Goal: Information Seeking & Learning: Learn about a topic

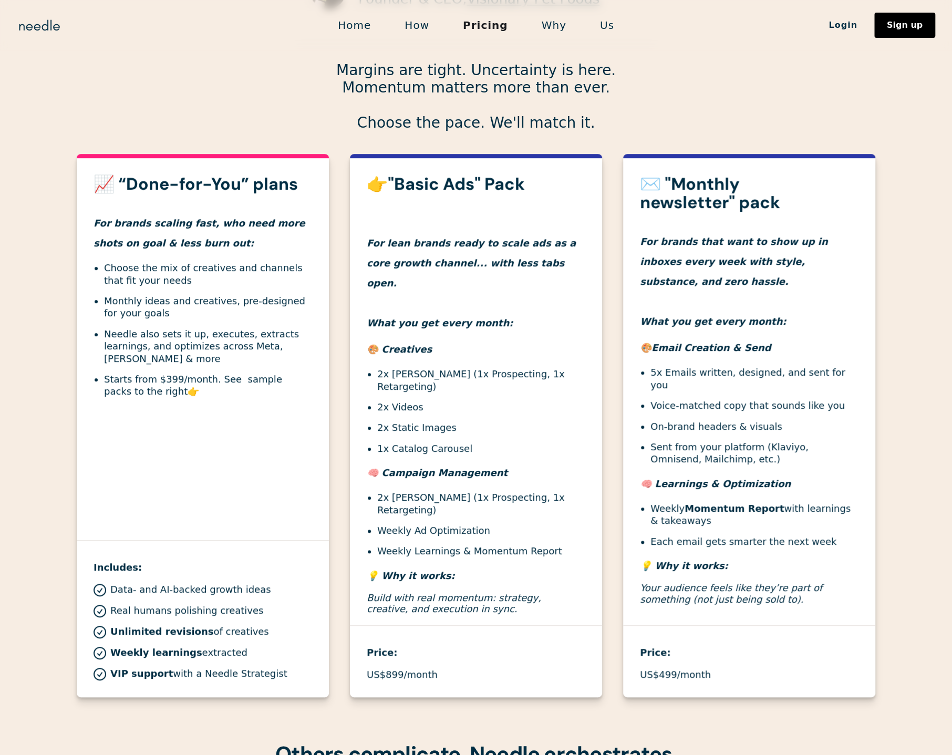
scroll to position [259, 0]
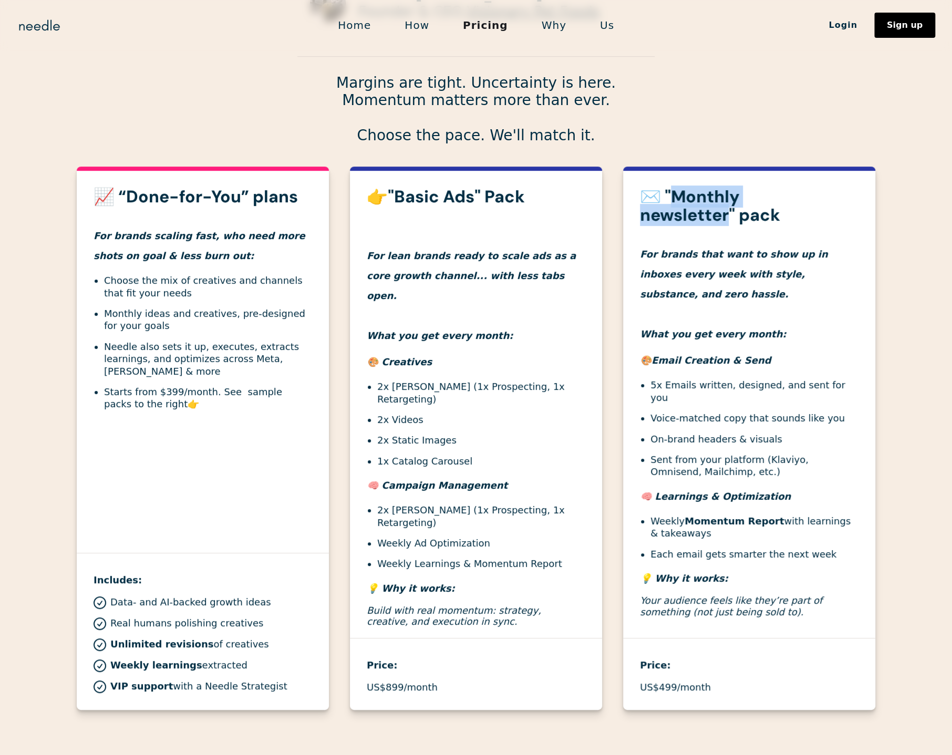
drag, startPoint x: 678, startPoint y: 195, endPoint x: 728, endPoint y: 219, distance: 55.7
click at [728, 219] on h3 "✉️ "Monthly newsletter" pack" at bounding box center [749, 206] width 219 height 37
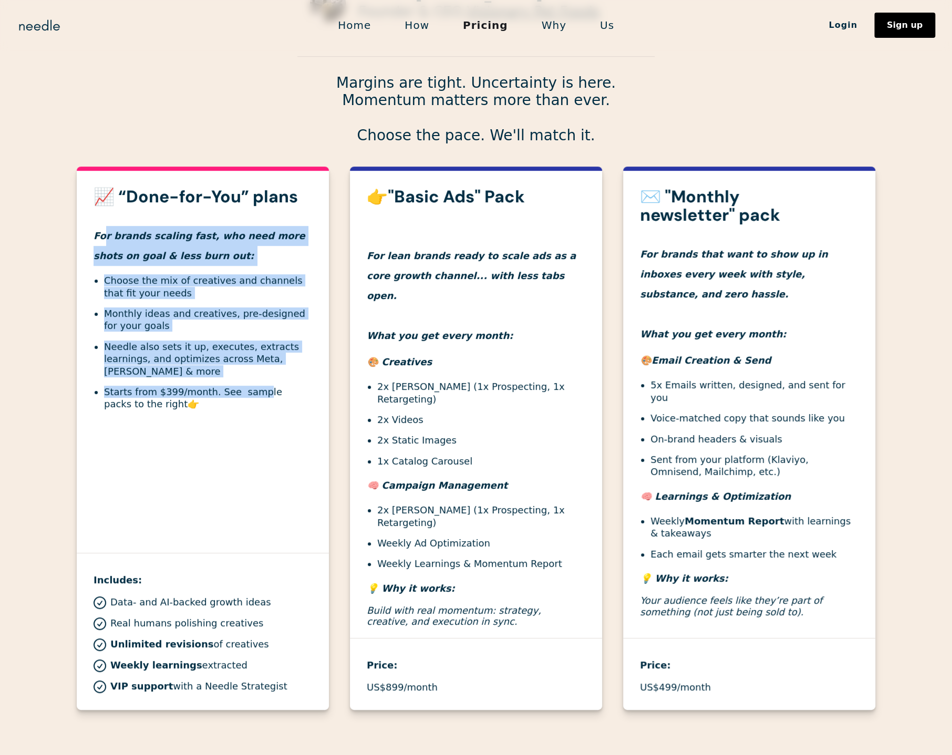
drag, startPoint x: 102, startPoint y: 235, endPoint x: 253, endPoint y: 380, distance: 209.6
click at [253, 380] on div "📈 “Done-for-You” plans For brands scaling fast, who need more shots on goal & l…" at bounding box center [203, 309] width 252 height 242
click at [254, 379] on ul "Choose the mix of creatives and channels that fit your needs Monthly ideas and …" at bounding box center [203, 342] width 219 height 136
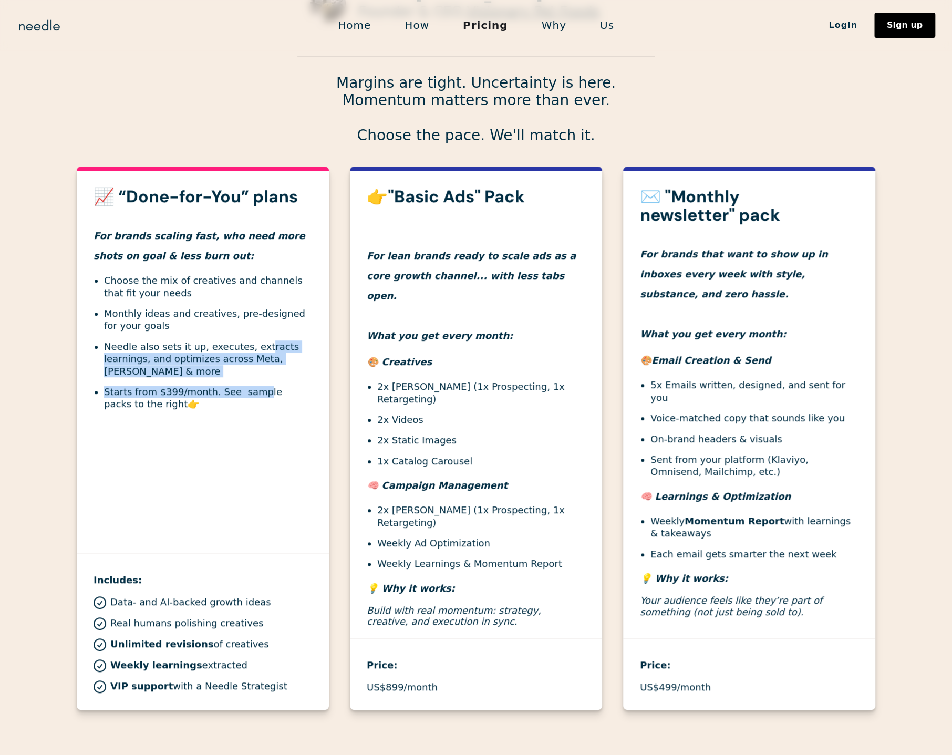
drag, startPoint x: 253, startPoint y: 379, endPoint x: 260, endPoint y: 316, distance: 62.9
click at [254, 337] on ul "Choose the mix of creatives and channels that fit your needs Monthly ideas and …" at bounding box center [203, 342] width 219 height 136
click at [194, 386] on li "Starts from $399/month. See sample packs to the right 👉" at bounding box center [208, 398] width 208 height 25
drag, startPoint x: 183, startPoint y: 391, endPoint x: 203, endPoint y: 393, distance: 19.5
click at [203, 393] on li "Starts from $399/month. See sample packs to the right 👉" at bounding box center [208, 398] width 208 height 25
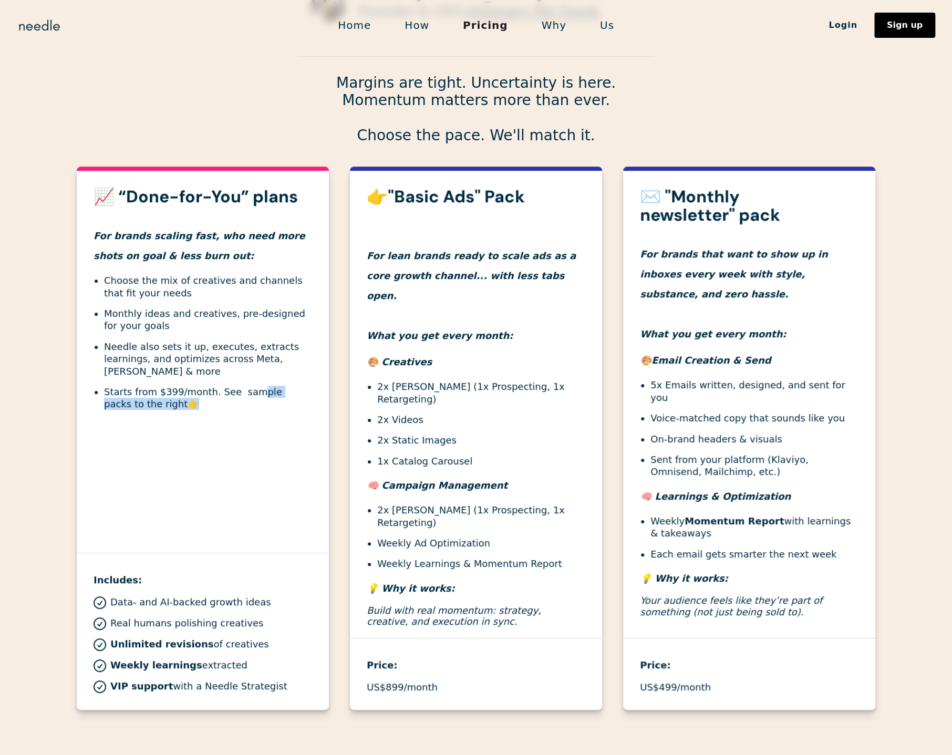
drag, startPoint x: 269, startPoint y: 398, endPoint x: 289, endPoint y: 401, distance: 20.7
click at [289, 401] on li "Starts from $399/month. See sample packs to the right 👉" at bounding box center [208, 398] width 208 height 25
click at [245, 388] on li "Starts from $399/month. See sample packs to the right 👉" at bounding box center [208, 398] width 208 height 25
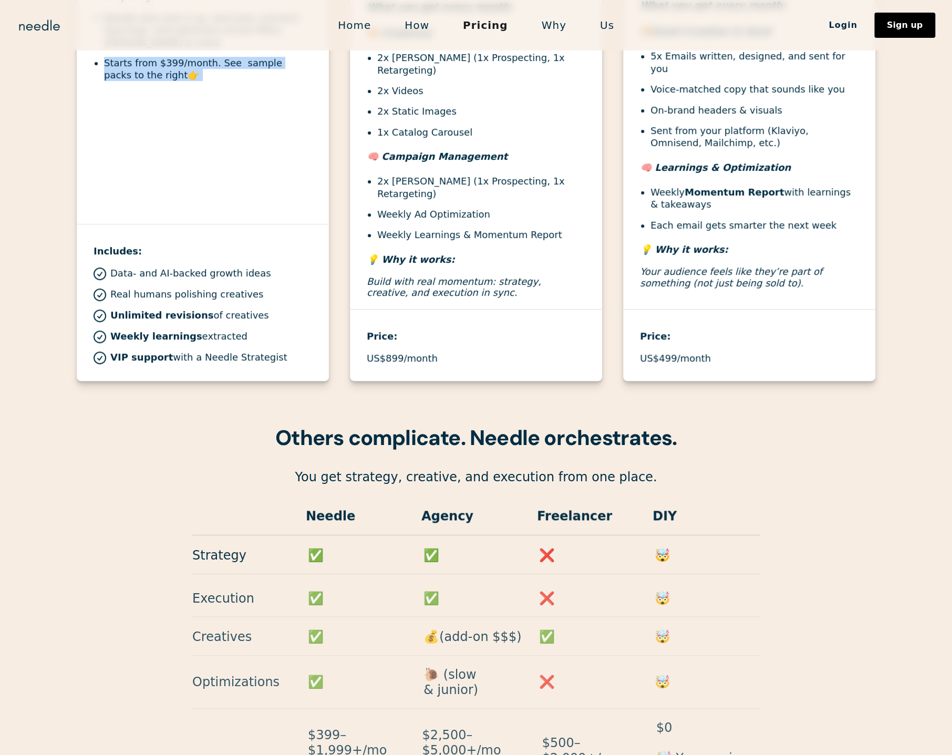
scroll to position [763, 0]
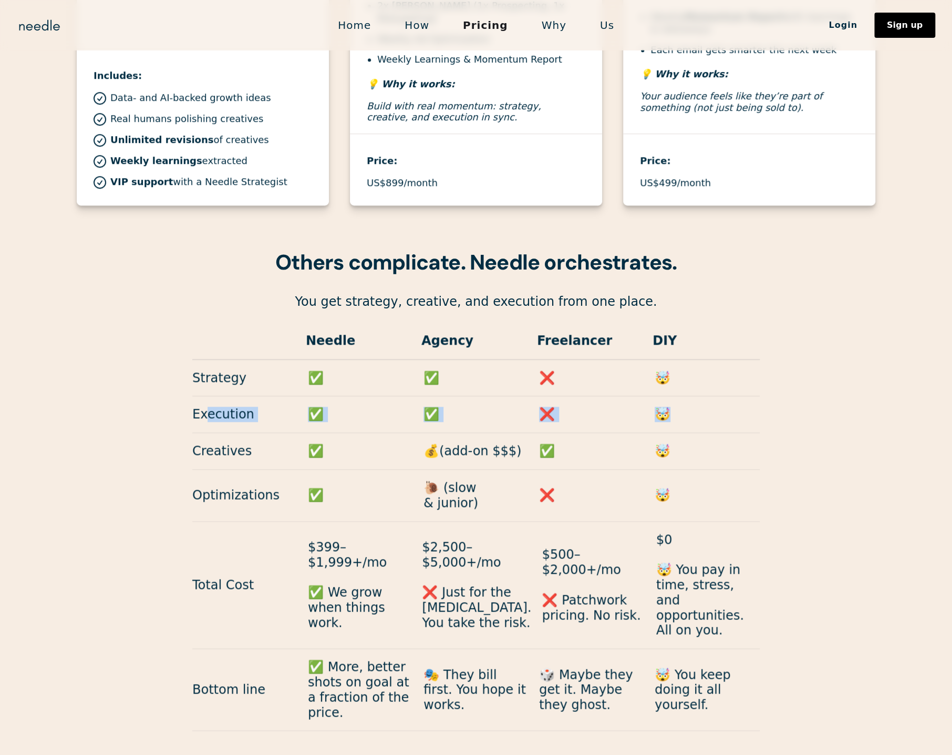
drag, startPoint x: 203, startPoint y: 391, endPoint x: 676, endPoint y: 390, distance: 472.4
click at [676, 396] on div "Execution ✅ ✅ ❌ 🤯" at bounding box center [475, 414] width 567 height 37
click at [227, 443] on p "Creatives" at bounding box center [244, 450] width 105 height 15
drag, startPoint x: 262, startPoint y: 433, endPoint x: 594, endPoint y: 429, distance: 332.6
click at [594, 433] on div "Creatives ✅ 💰(add-on $$$) ✅ 🤯" at bounding box center [475, 451] width 567 height 37
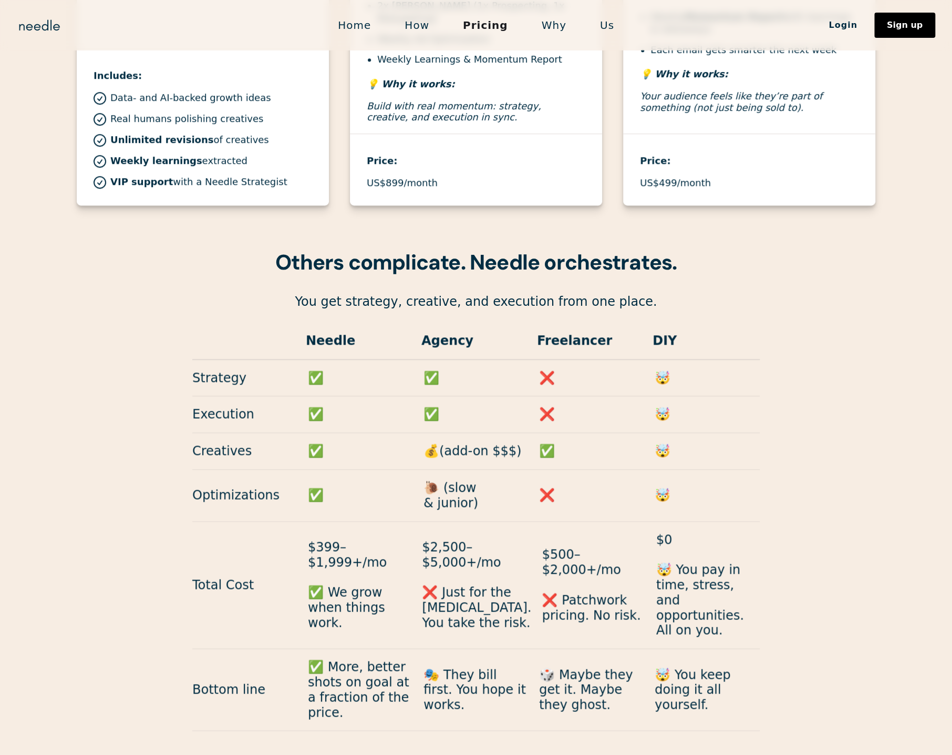
click at [201, 488] on p "Optimizations" at bounding box center [244, 495] width 105 height 15
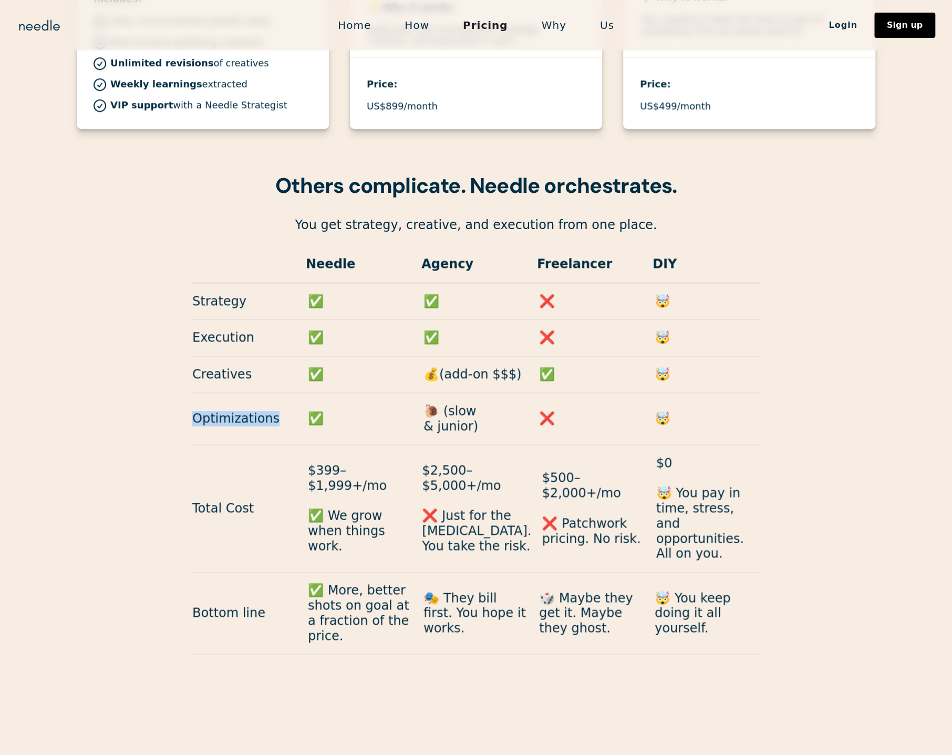
scroll to position [848, 0]
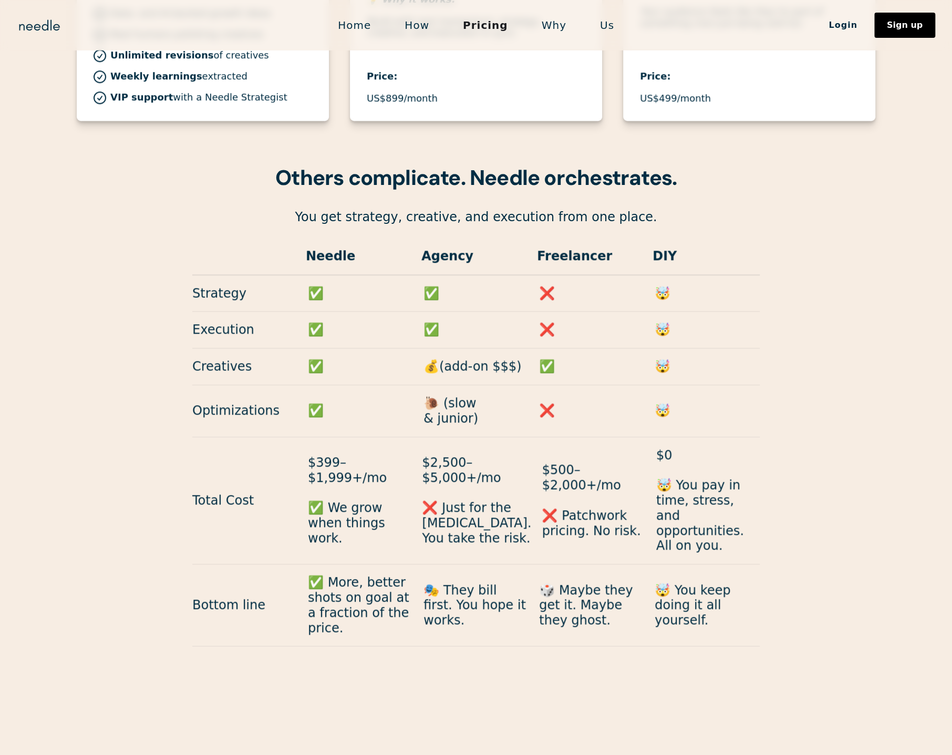
click at [213, 493] on p "Total Cost" at bounding box center [244, 500] width 105 height 15
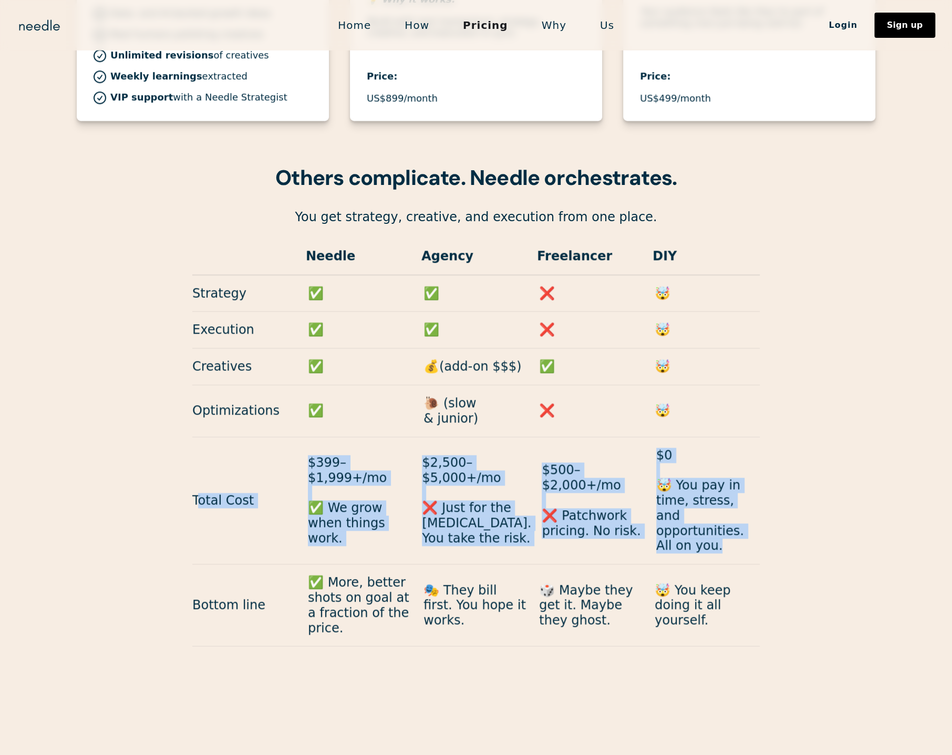
drag, startPoint x: 195, startPoint y: 460, endPoint x: 730, endPoint y: 504, distance: 536.2
click at [730, 504] on div "Total Cost $399–$1,999+/mo ✅ We grow when things work. $2,500–$5,000+/mo ❌ Just…" at bounding box center [475, 501] width 567 height 128
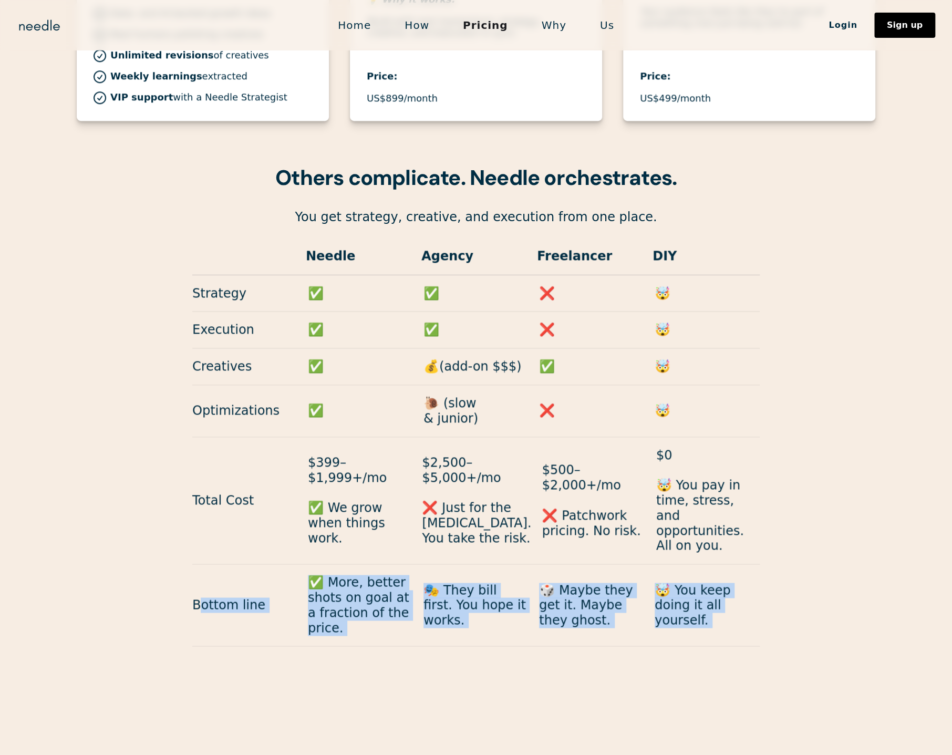
drag, startPoint x: 201, startPoint y: 552, endPoint x: 732, endPoint y: 610, distance: 534.9
click at [732, 610] on body "Home How Pricing Why Us Login Sign up Login Sign up Growth stalled? These are t…" at bounding box center [476, 374] width 952 height 2444
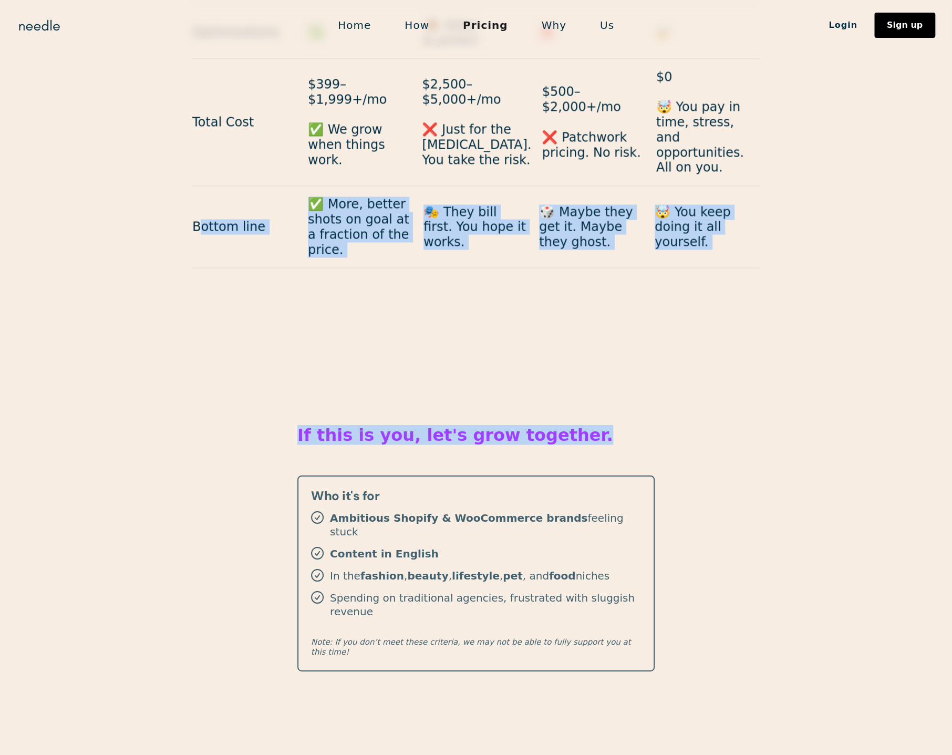
scroll to position [1233, 0]
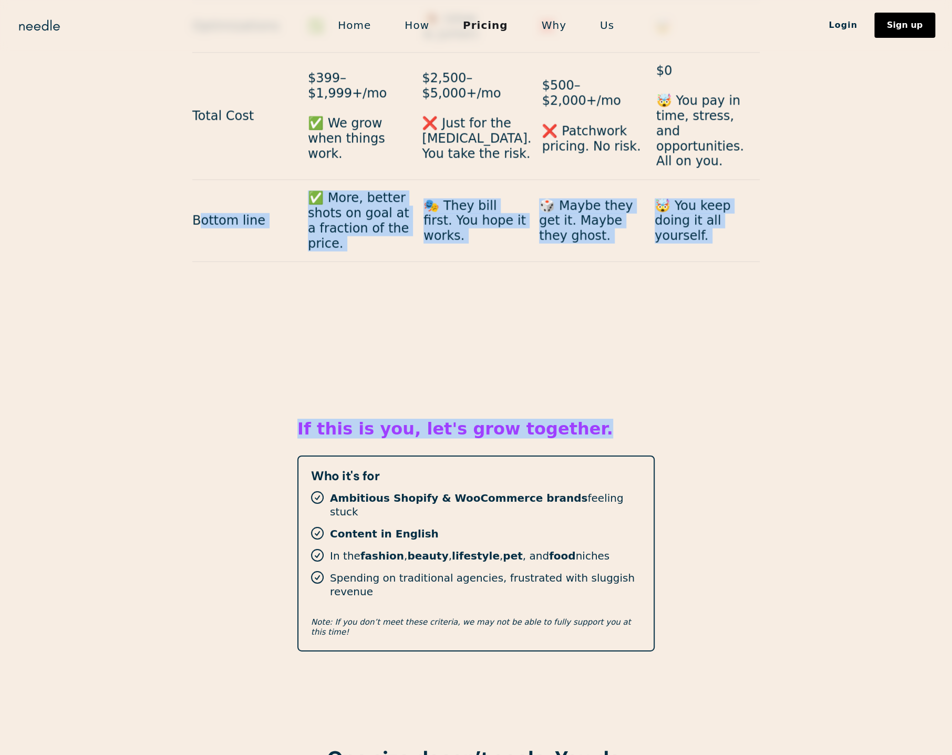
click at [463, 418] on strong "If this is you, let's grow together." at bounding box center [455, 428] width 316 height 20
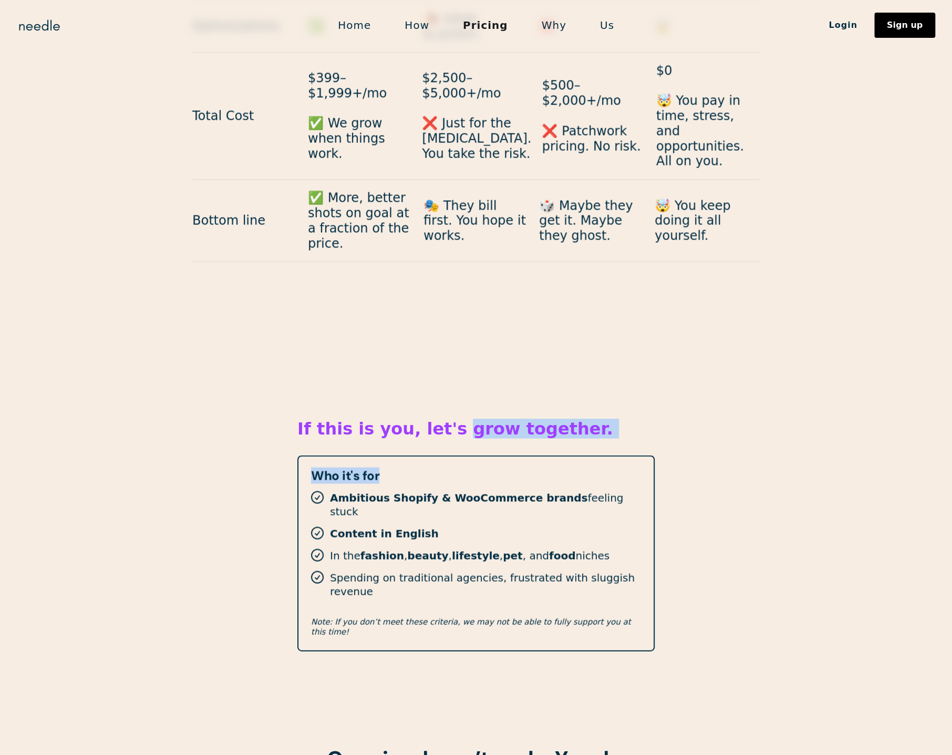
drag, startPoint x: 432, startPoint y: 336, endPoint x: 466, endPoint y: 388, distance: 62.2
click at [466, 388] on div "If this is you, let's grow together. Who it's for Ambitious Shopify & WooCommer…" at bounding box center [475, 736] width 357 height 823
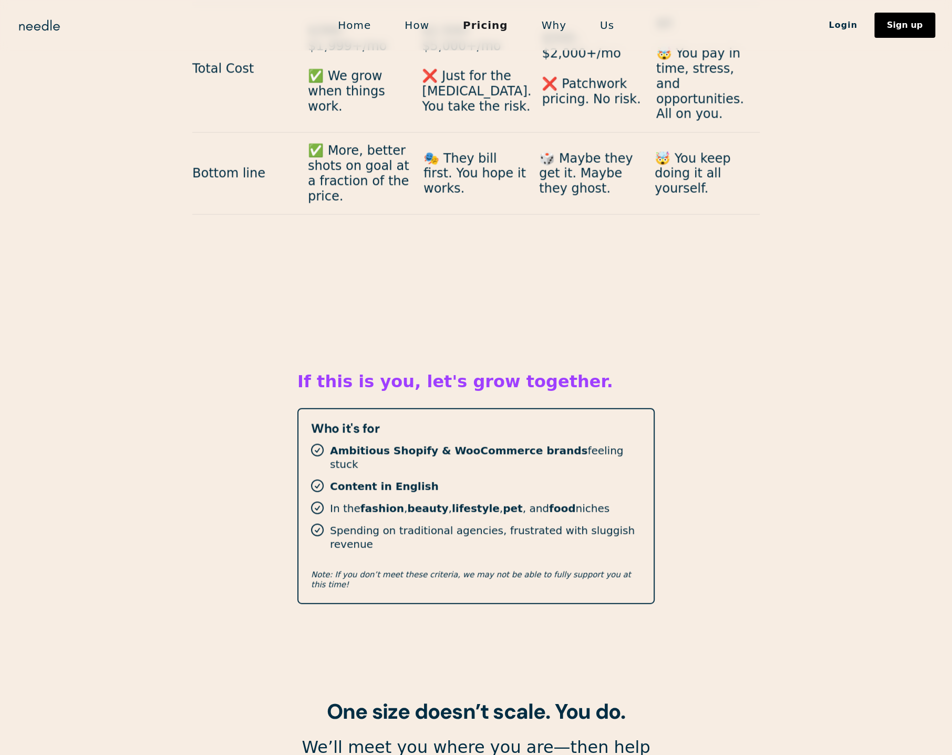
click at [278, 419] on section "If this is you, let's grow together. Who it's for Ambitious Shopify & WooCommer…" at bounding box center [476, 720] width 952 height 886
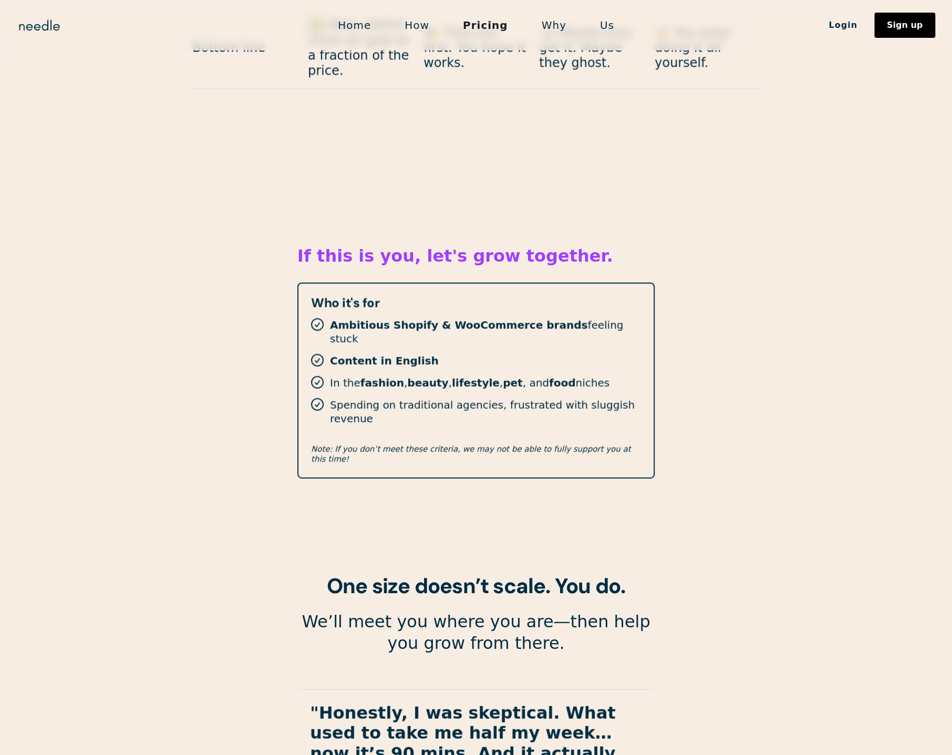
scroll to position [1413, 0]
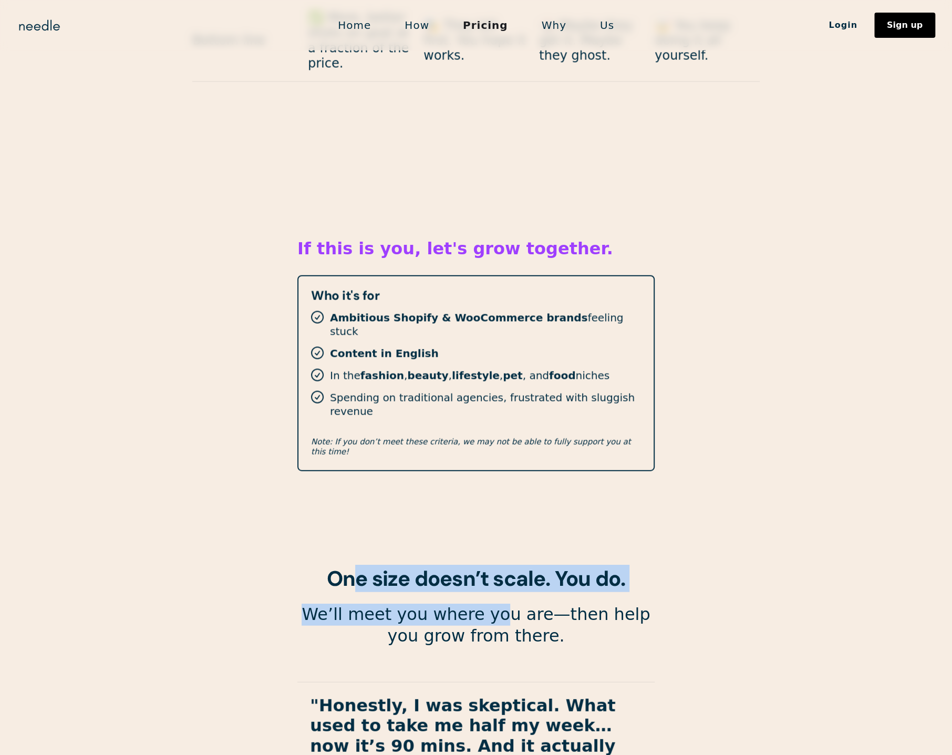
drag, startPoint x: 348, startPoint y: 491, endPoint x: 530, endPoint y: 514, distance: 183.9
click at [526, 514] on div "If this is you, let's grow together. Who it's for Ambitious Shopify & WooCommer…" at bounding box center [475, 556] width 357 height 823
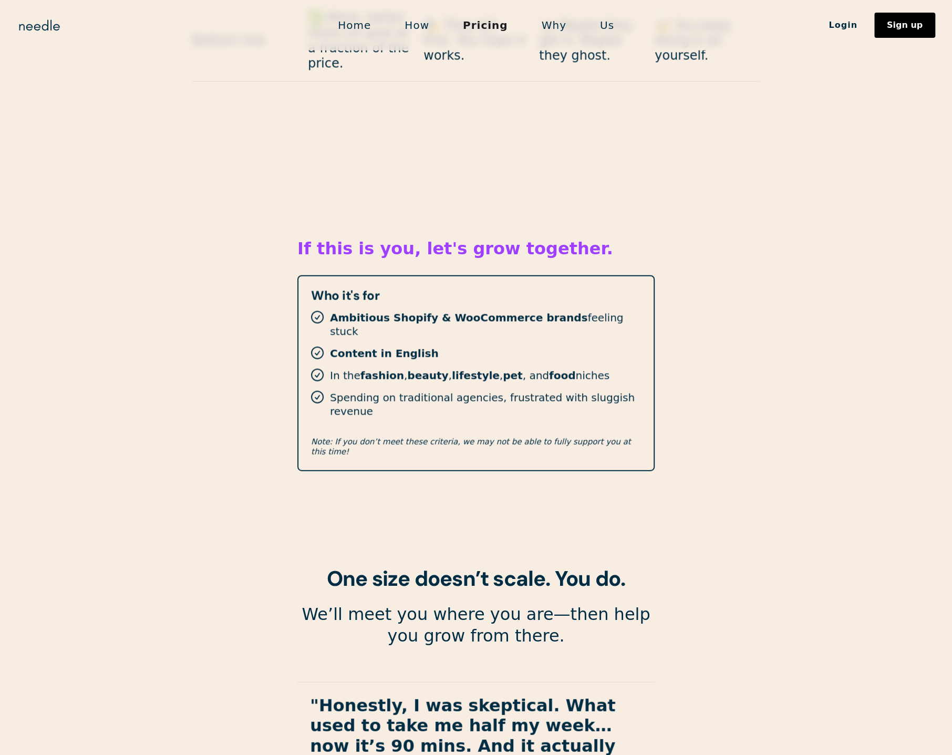
click at [553, 603] on p "We’ll meet you where you are—then help you grow from there." at bounding box center [475, 625] width 357 height 44
drag, startPoint x: 415, startPoint y: 531, endPoint x: 519, endPoint y: 542, distance: 105.2
click at [519, 603] on p "We’ll meet you where you are—then help you grow from there." at bounding box center [475, 625] width 357 height 44
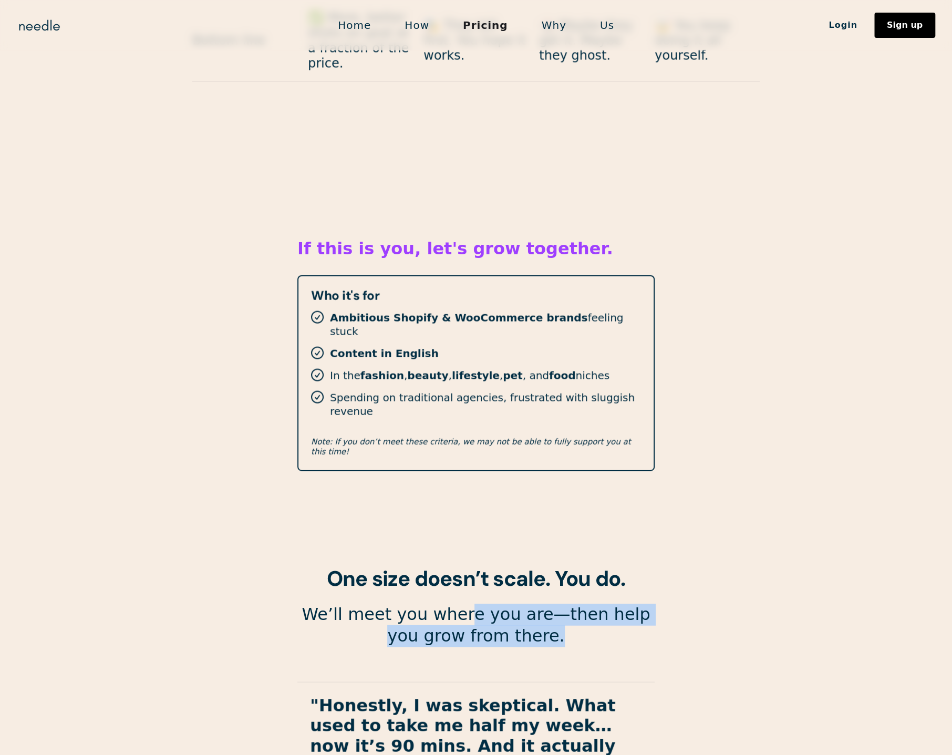
drag, startPoint x: 546, startPoint y: 554, endPoint x: 458, endPoint y: 514, distance: 96.2
click at [458, 603] on p "We’ll meet you where you are—then help you grow from there." at bounding box center [475, 625] width 357 height 44
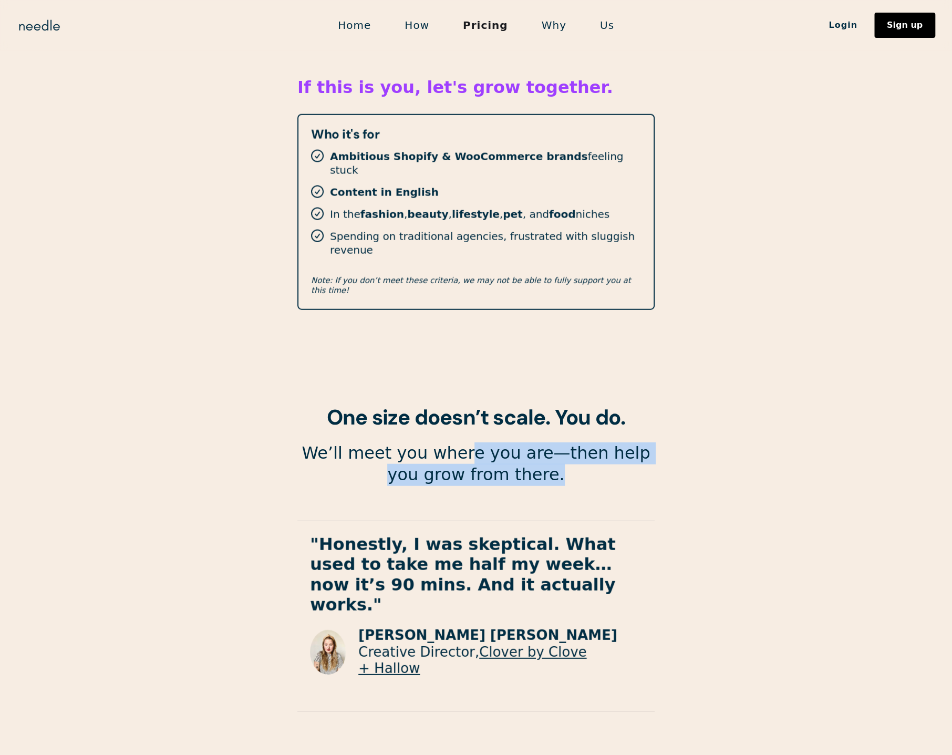
scroll to position [1574, 0]
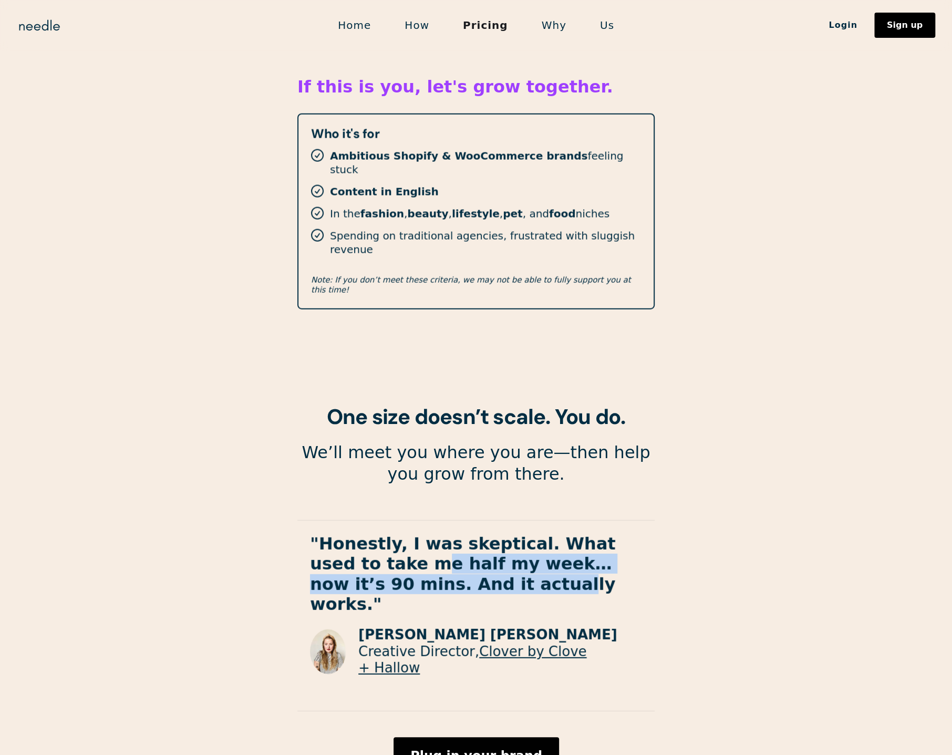
drag, startPoint x: 386, startPoint y: 477, endPoint x: 412, endPoint y: 500, distance: 35.0
click at [412, 534] on strong ""Honestly, I was skeptical. What used to take me half my week… now it’s 90 mins…" at bounding box center [462, 574] width 305 height 80
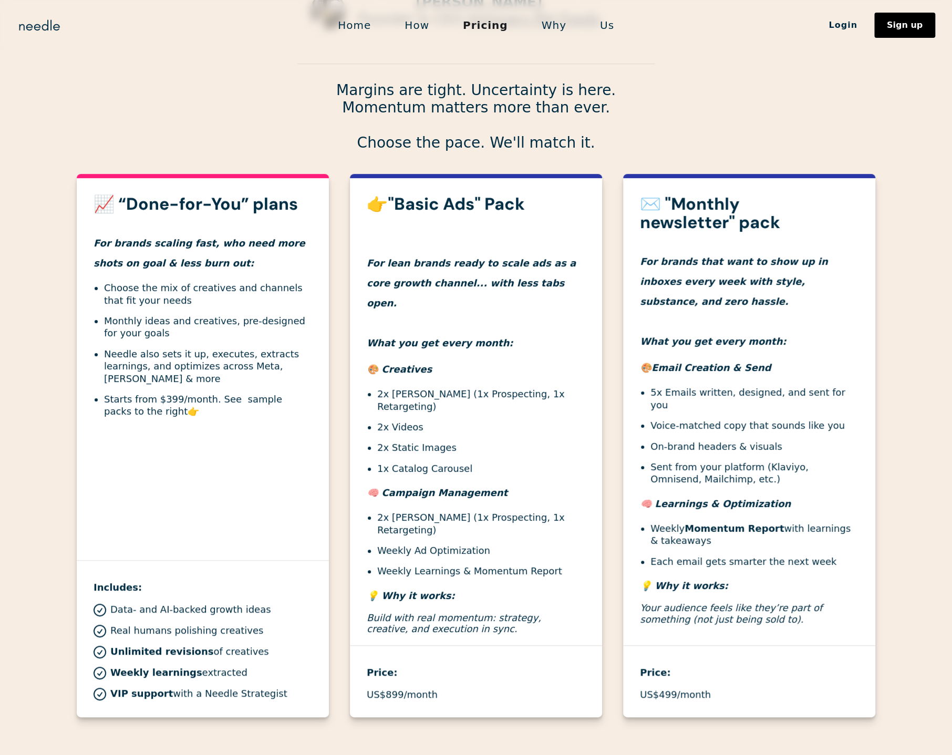
scroll to position [0, 0]
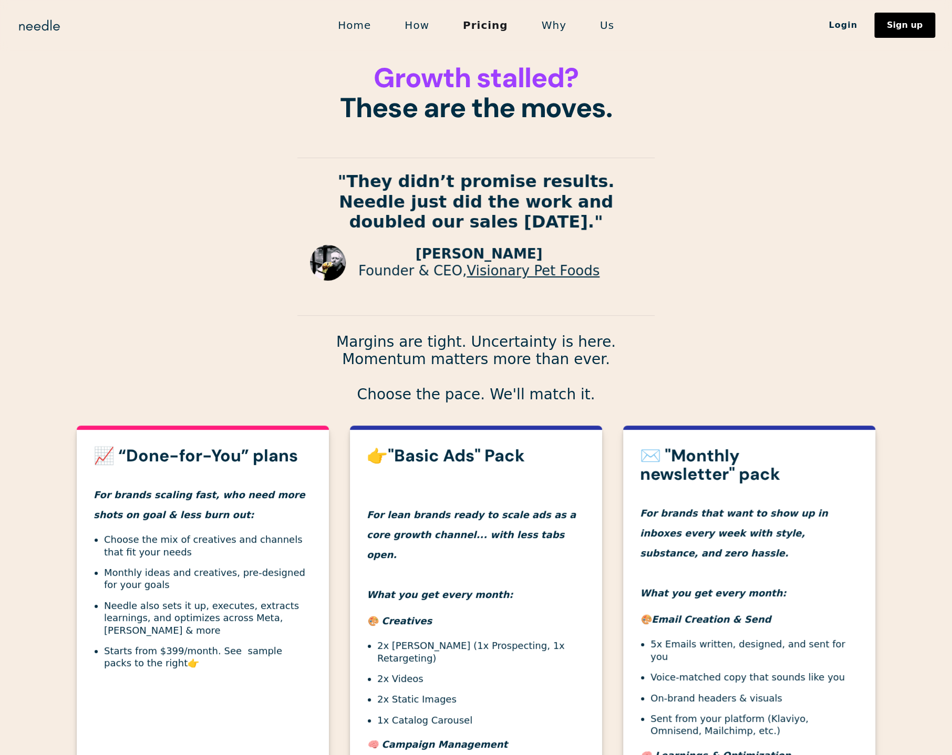
click at [551, 27] on link "Why" at bounding box center [554, 25] width 58 height 22
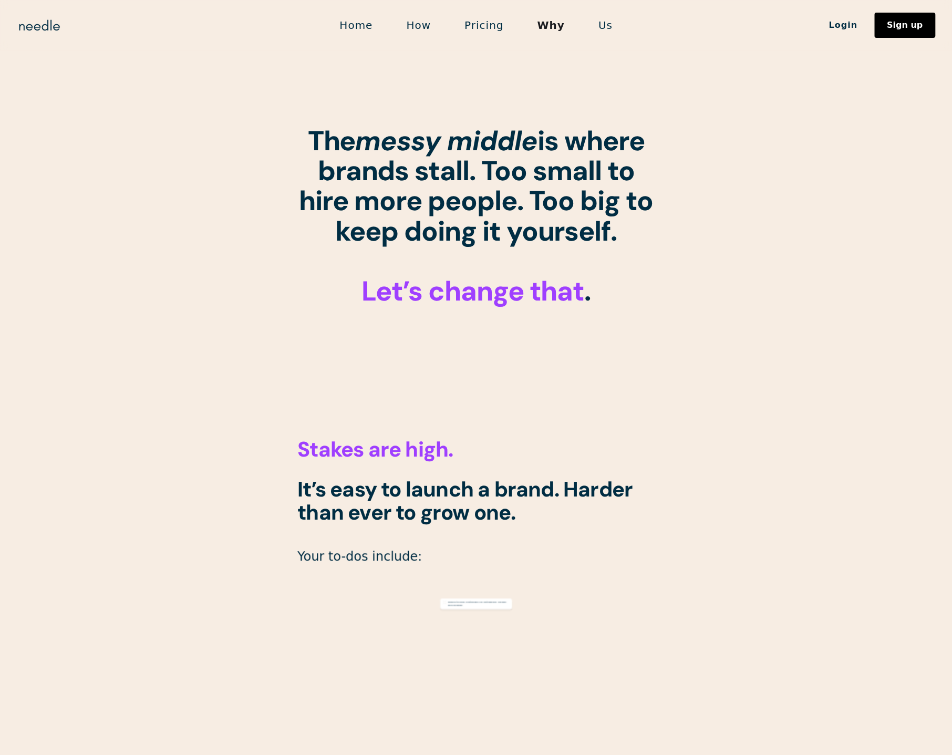
click at [413, 25] on link "How" at bounding box center [418, 25] width 58 height 22
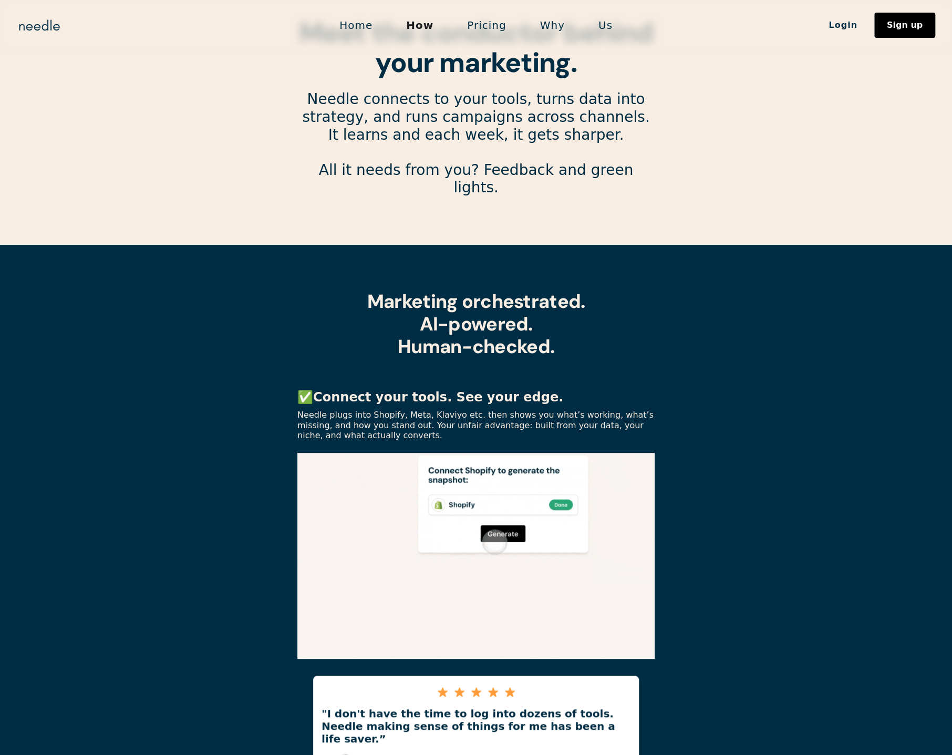
scroll to position [50, 0]
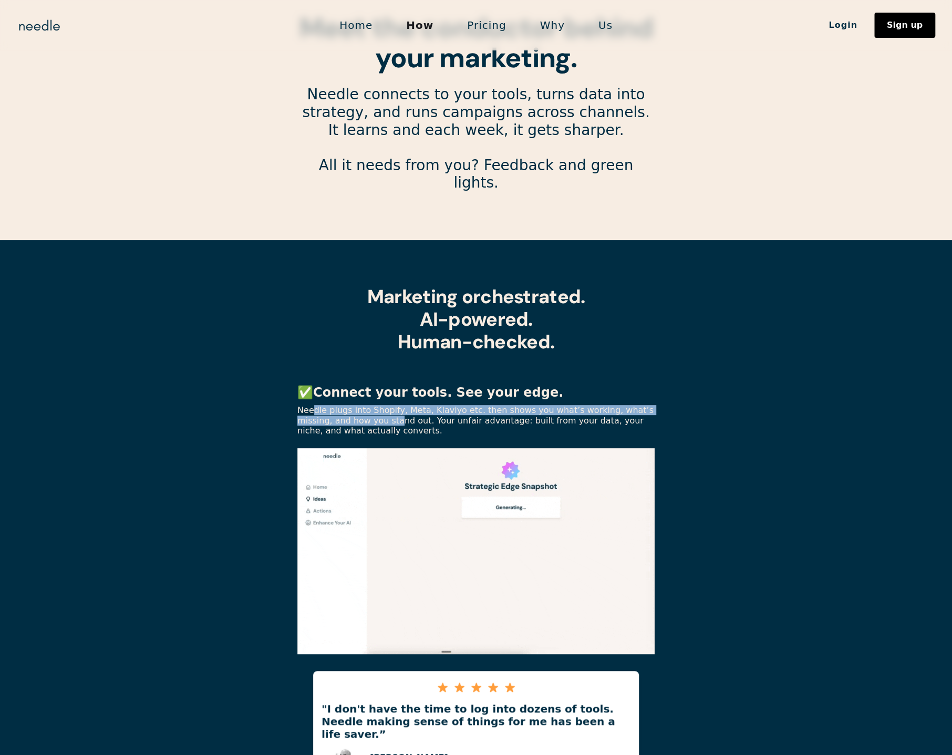
drag, startPoint x: 314, startPoint y: 395, endPoint x: 360, endPoint y: 407, distance: 48.3
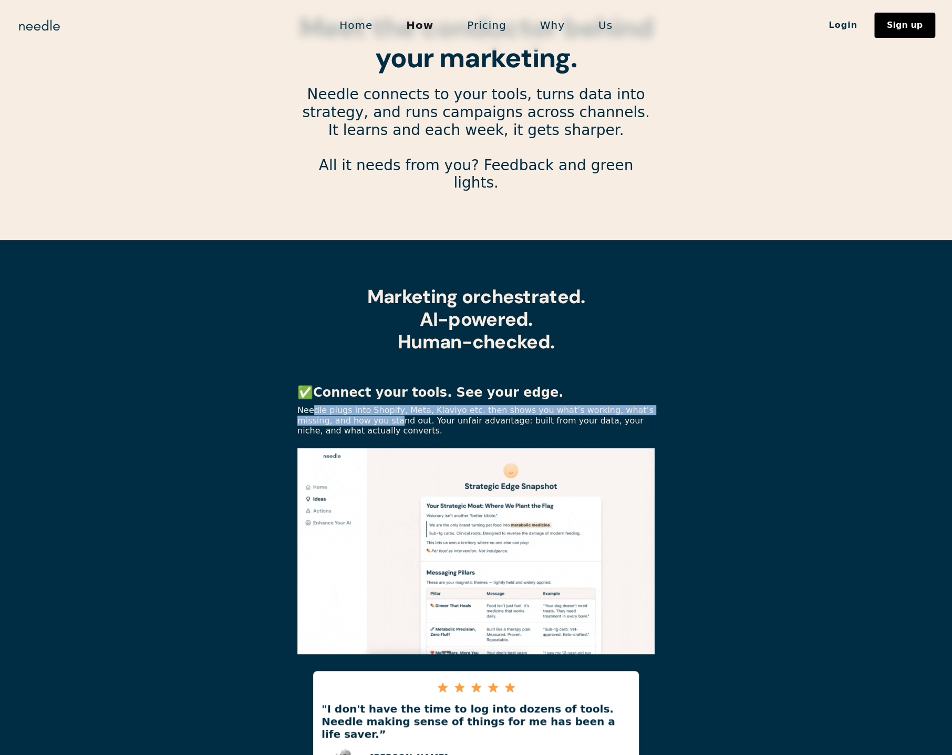
click at [357, 406] on p "Needle plugs into Shopify, Meta, Klaviyo etc. then shows you what’s working, wh…" at bounding box center [475, 420] width 357 height 30
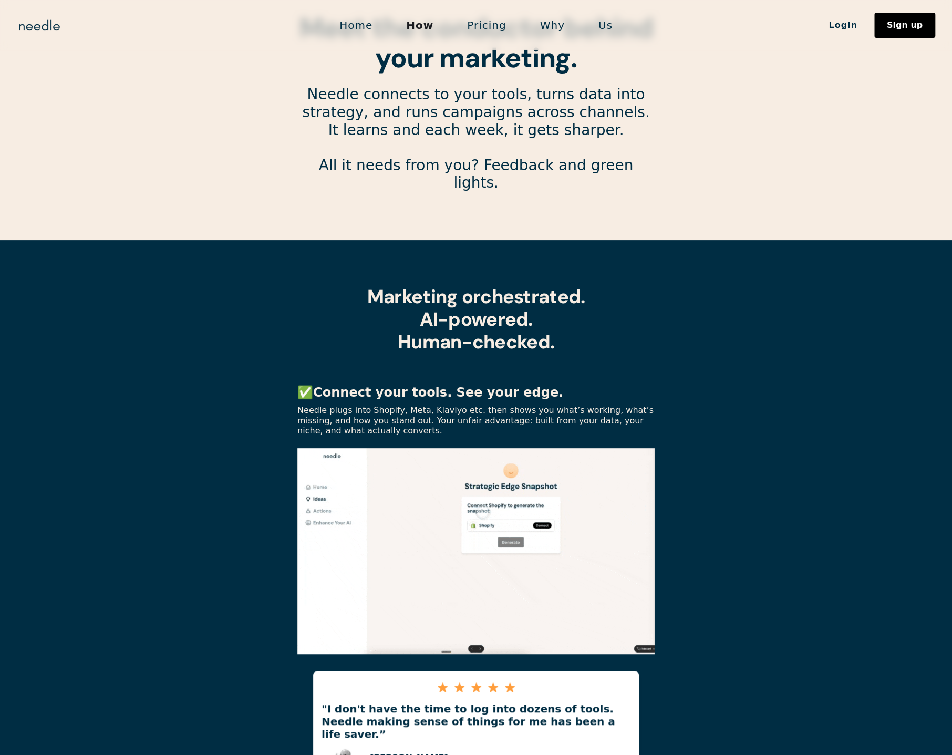
drag, startPoint x: 362, startPoint y: 407, endPoint x: 376, endPoint y: 409, distance: 14.3
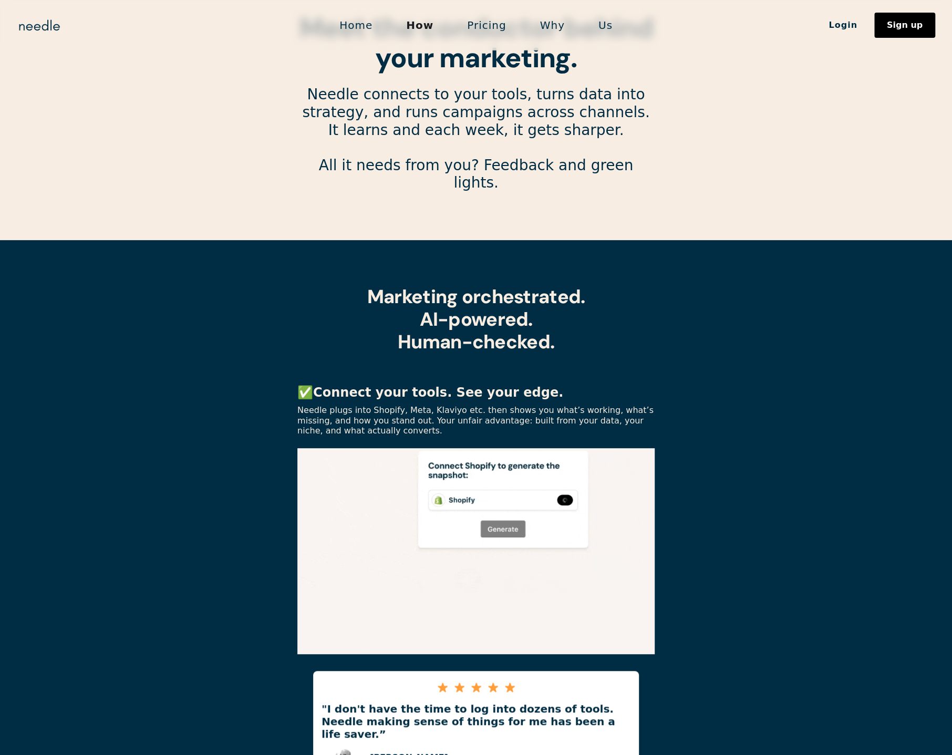
click at [363, 407] on p "Needle plugs into Shopify, Meta, Klaviyo etc. then shows you what’s working, wh…" at bounding box center [475, 420] width 357 height 30
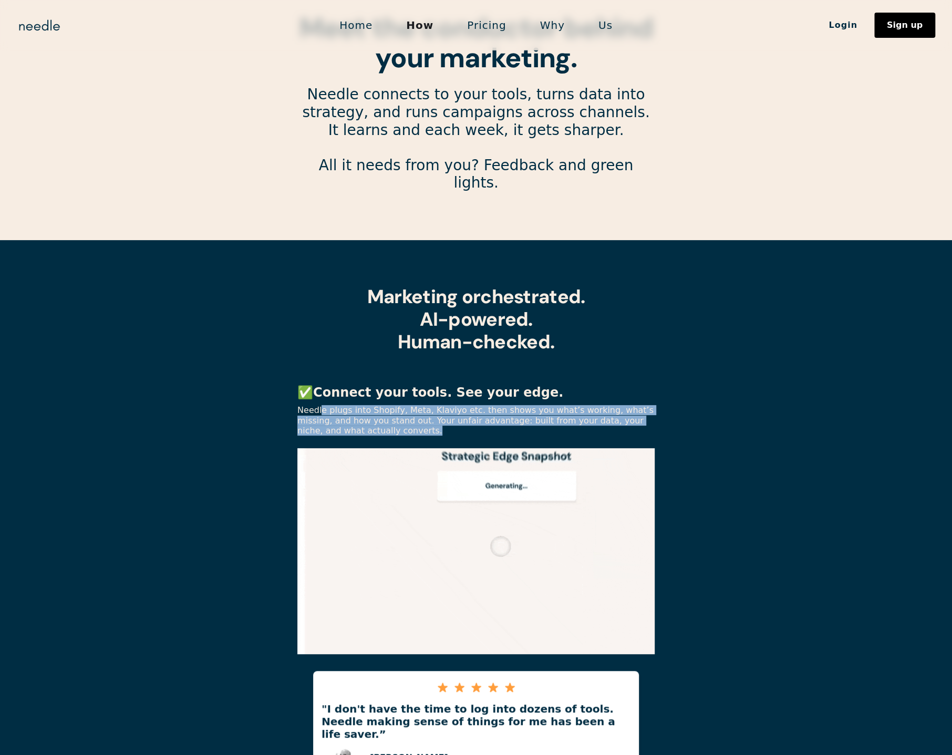
drag, startPoint x: 366, startPoint y: 412, endPoint x: 320, endPoint y: 391, distance: 50.1
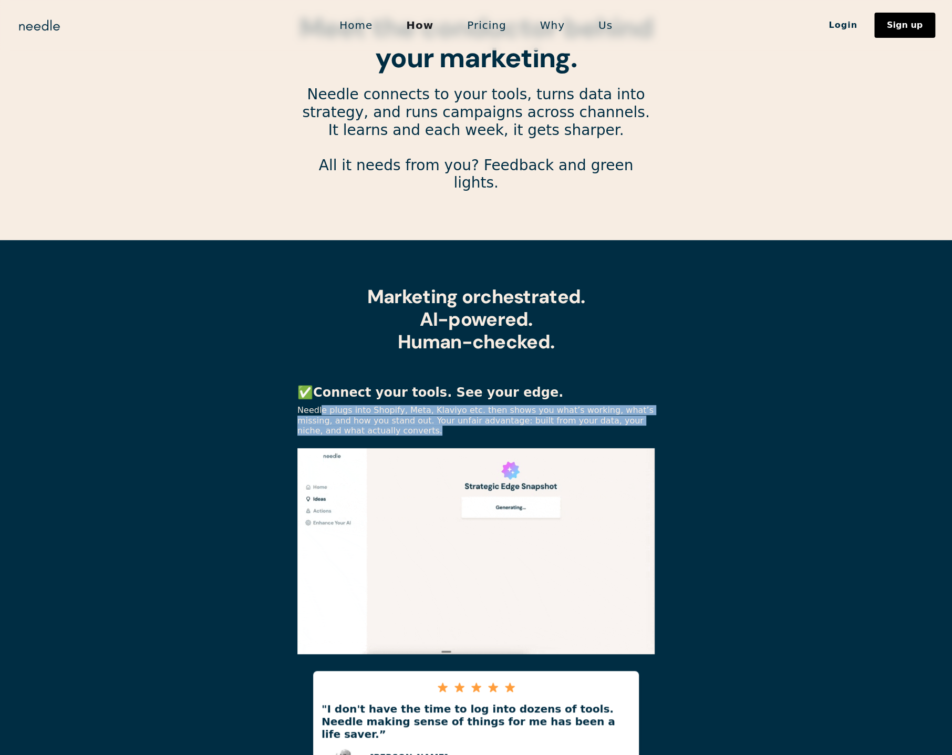
click at [320, 405] on p "Needle plugs into Shopify, Meta, Klaviyo etc. then shows you what’s working, wh…" at bounding box center [475, 420] width 357 height 30
click at [318, 405] on p "Needle plugs into Shopify, Meta, Klaviyo etc. then shows you what’s working, wh…" at bounding box center [475, 420] width 357 height 30
